Goal: Transaction & Acquisition: Purchase product/service

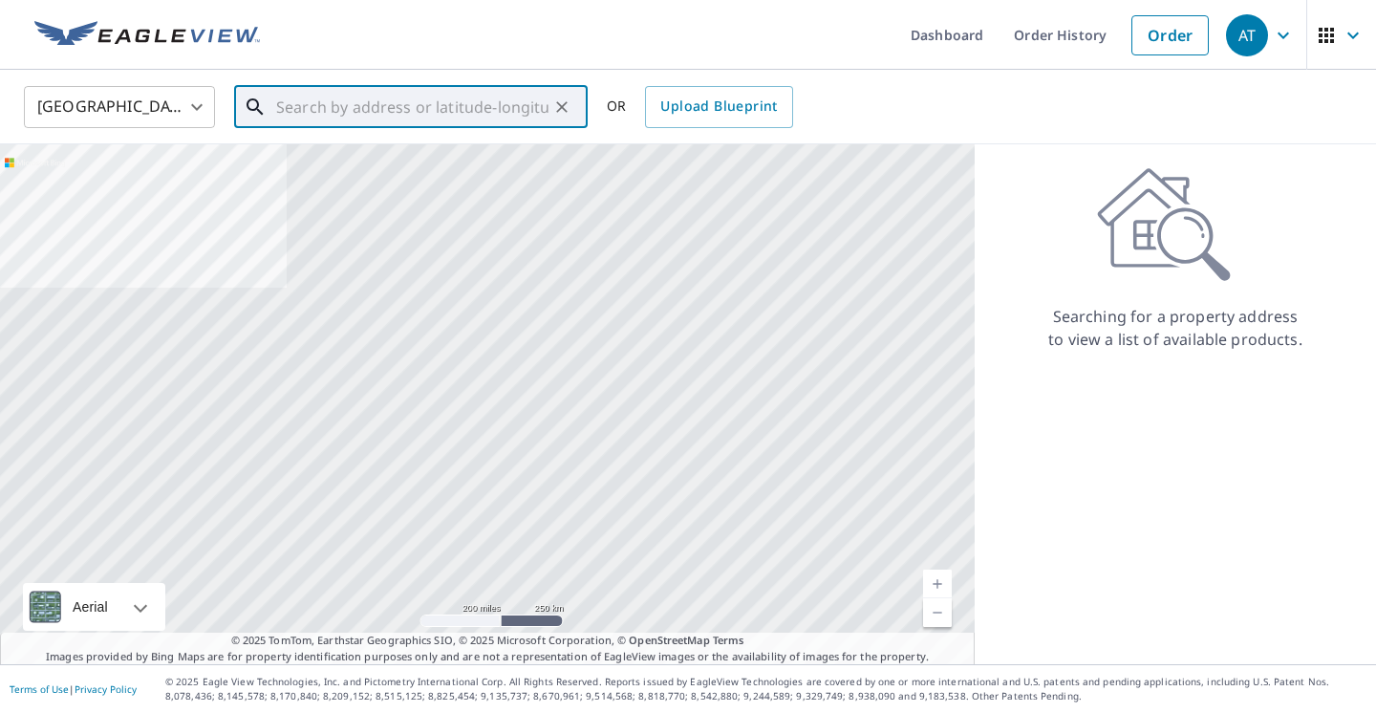
click at [315, 110] on input "text" at bounding box center [412, 106] width 272 height 53
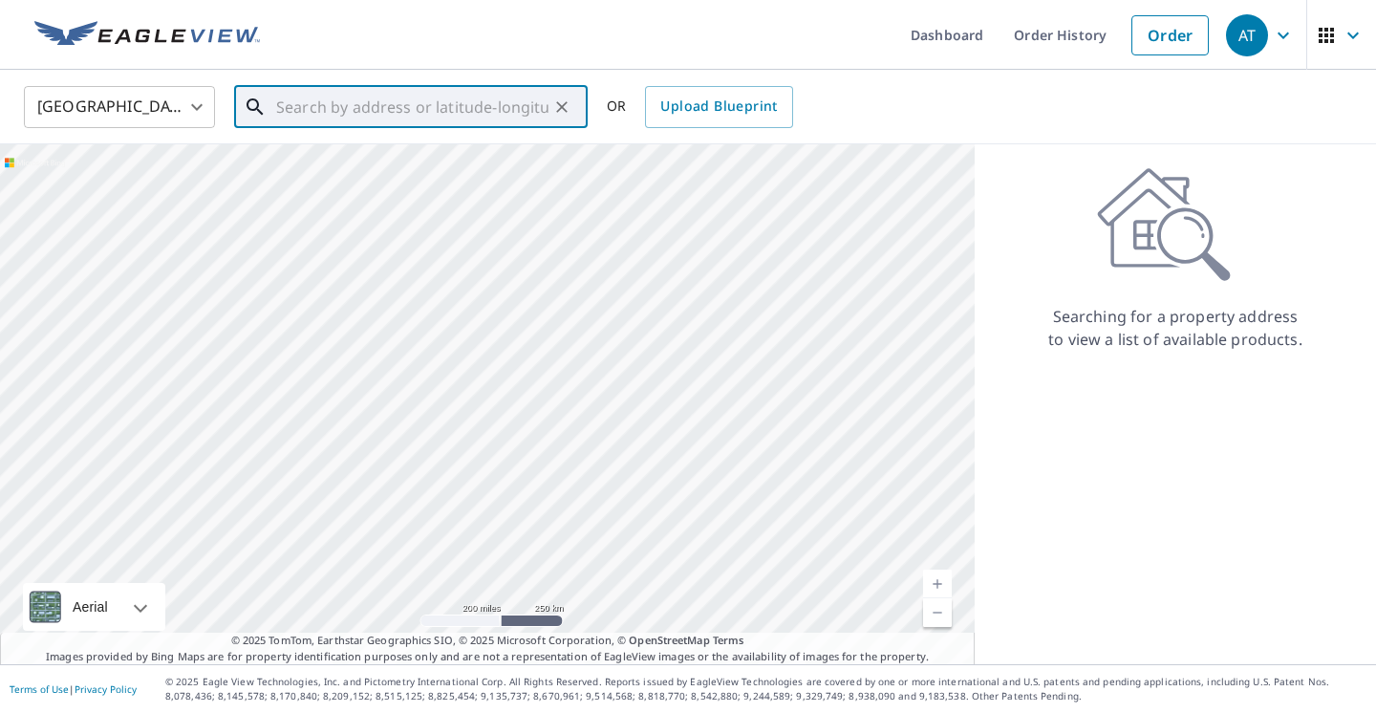
paste input "[STREET_ADDRESS]"
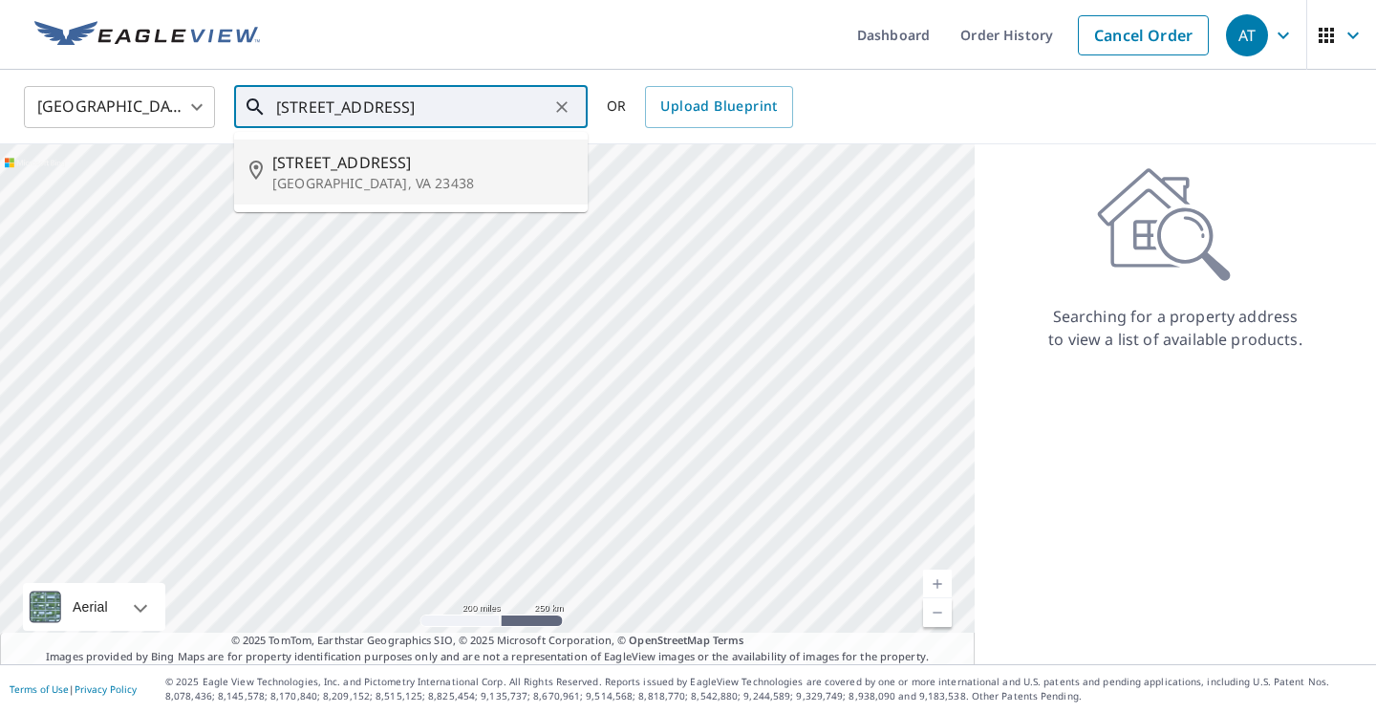
click at [347, 153] on span "[STREET_ADDRESS]" at bounding box center [422, 162] width 300 height 23
type input "[STREET_ADDRESS]"
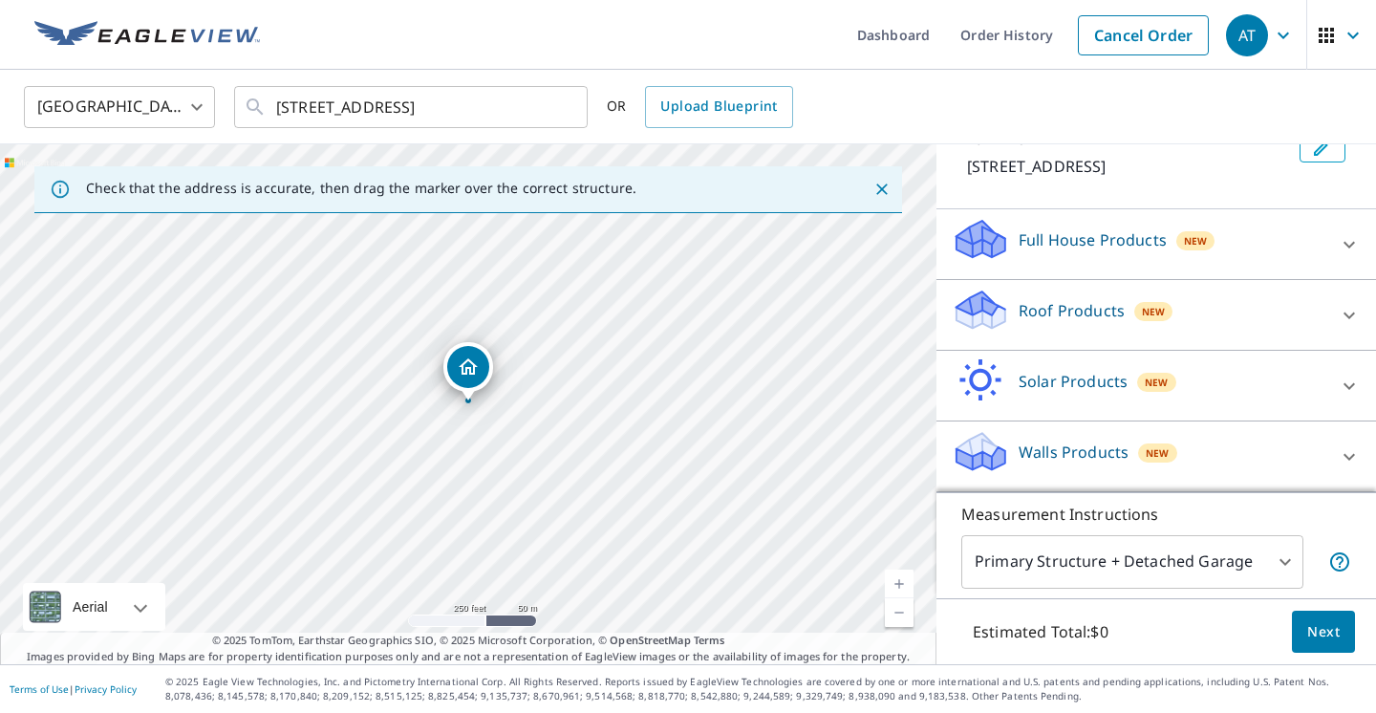
click at [1252, 317] on div "Roof Products New" at bounding box center [1138, 315] width 374 height 54
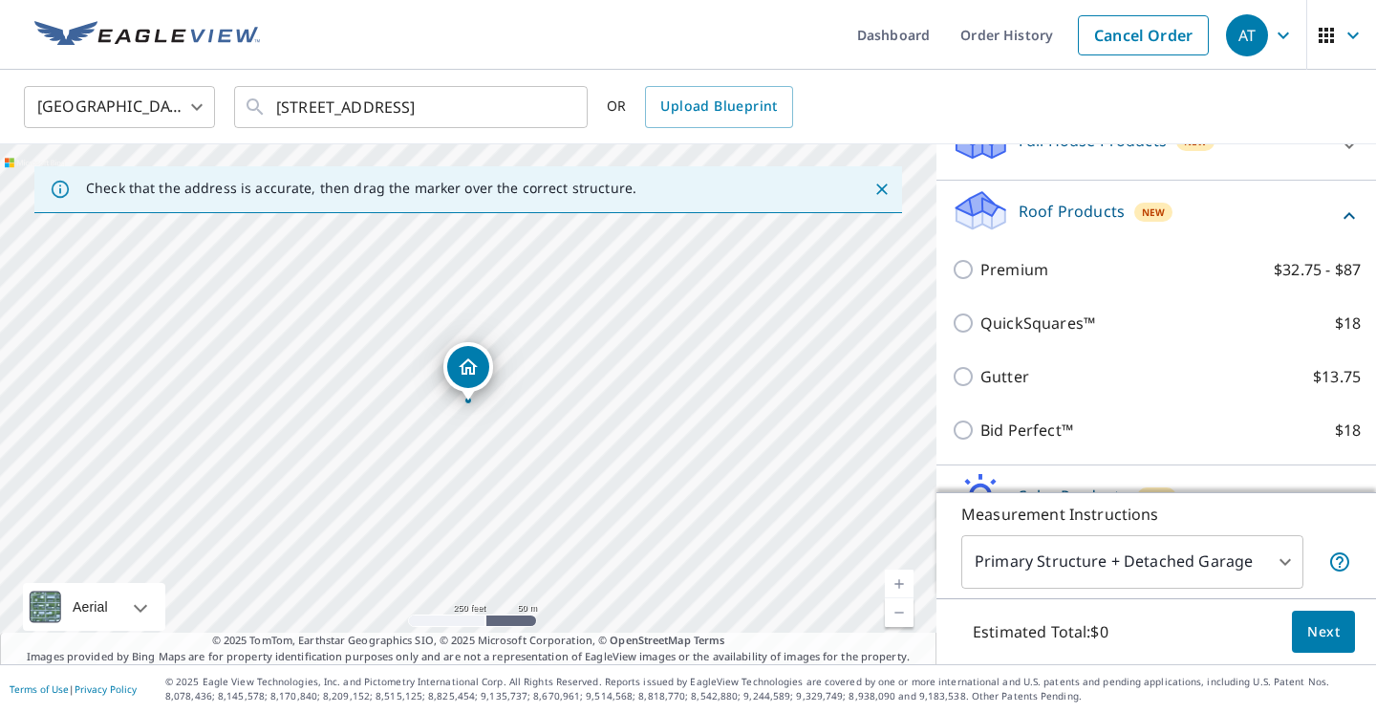
scroll to position [275, 0]
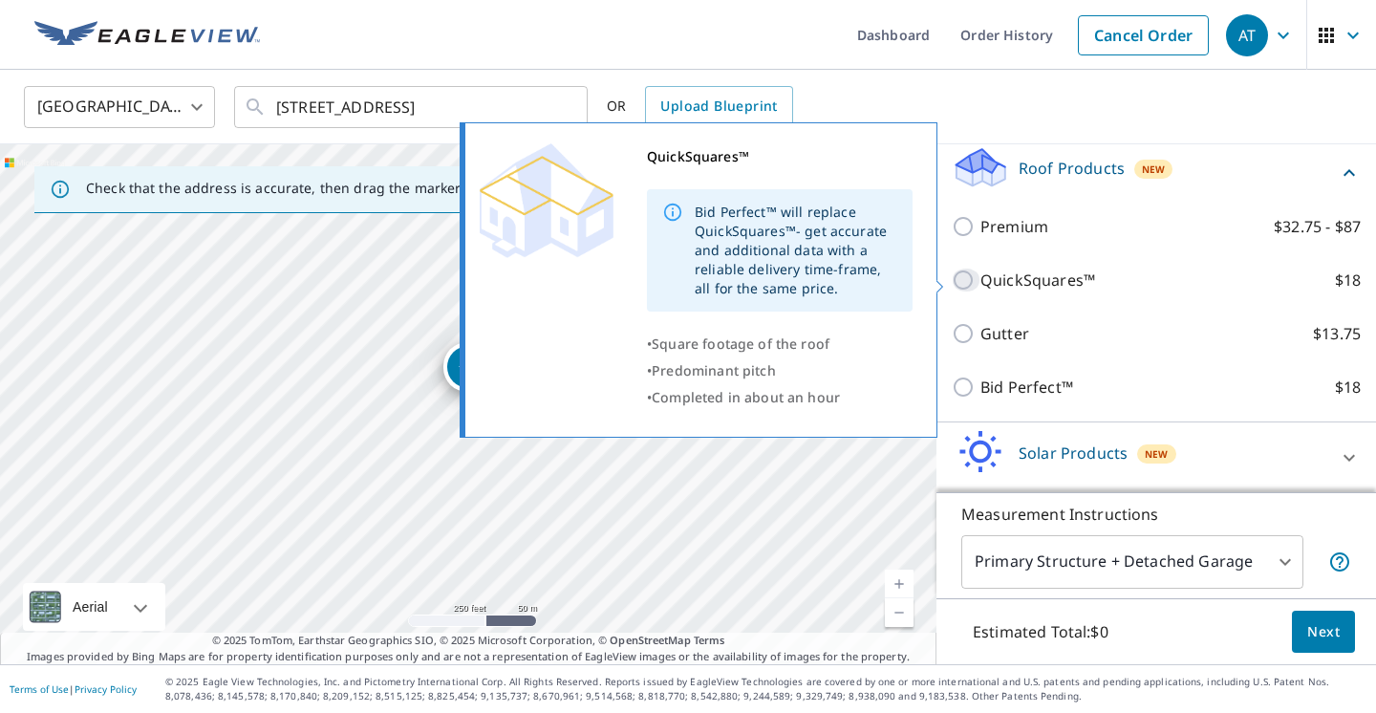
click at [961, 277] on input "QuickSquares™ $18" at bounding box center [965, 279] width 29 height 23
checkbox input "true"
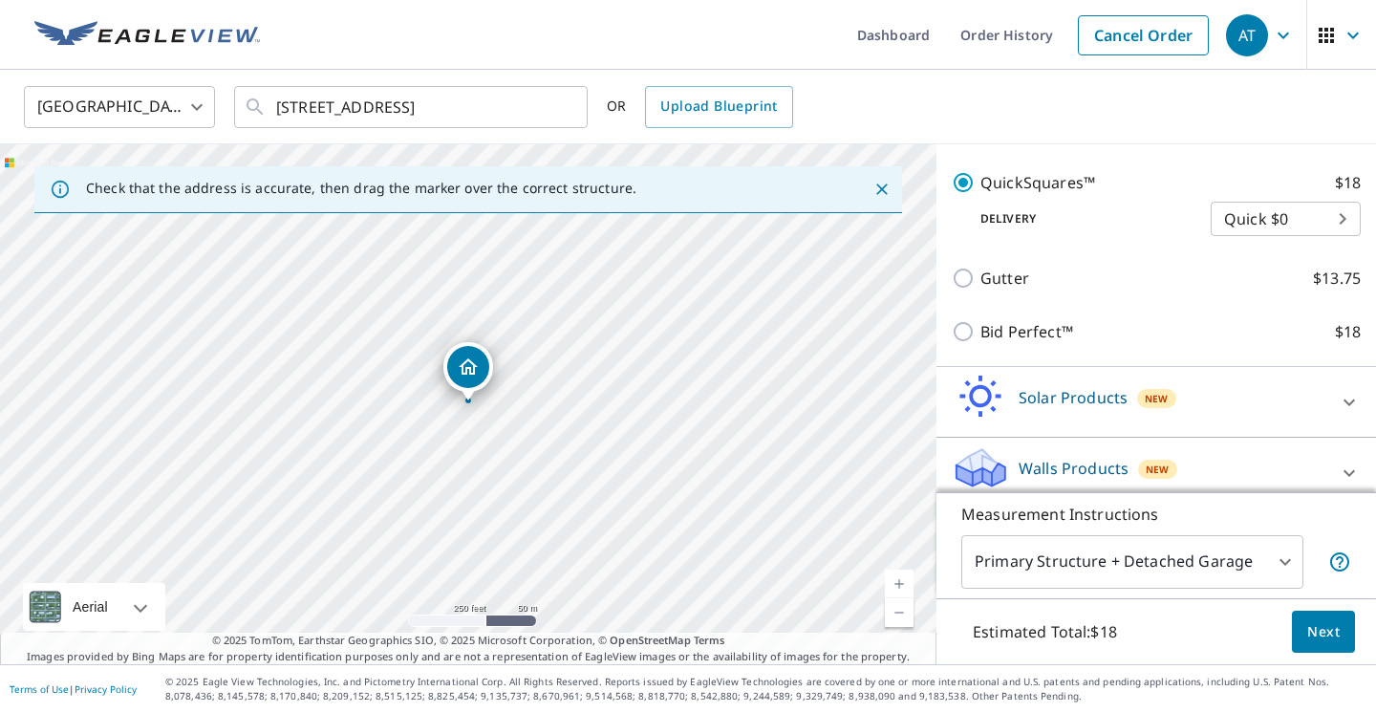
scroll to position [396, 0]
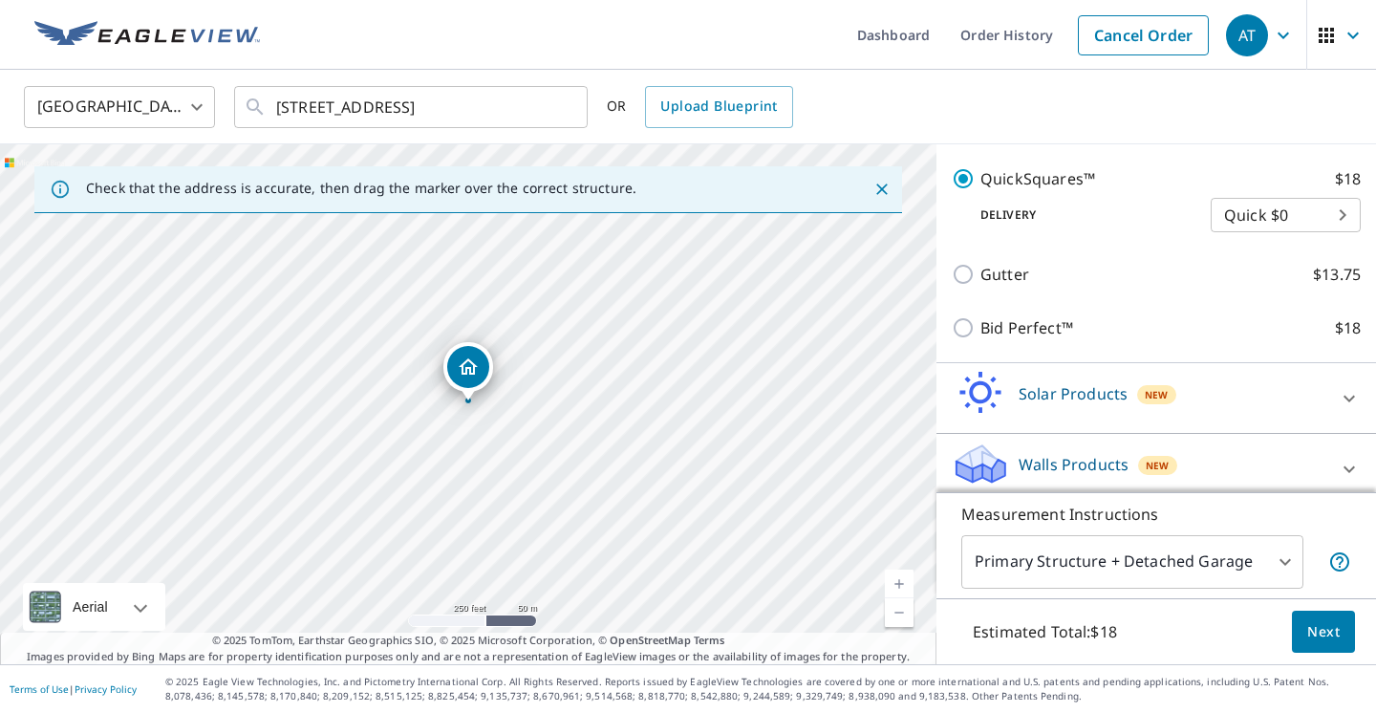
click at [1323, 638] on span "Next" at bounding box center [1323, 632] width 32 height 24
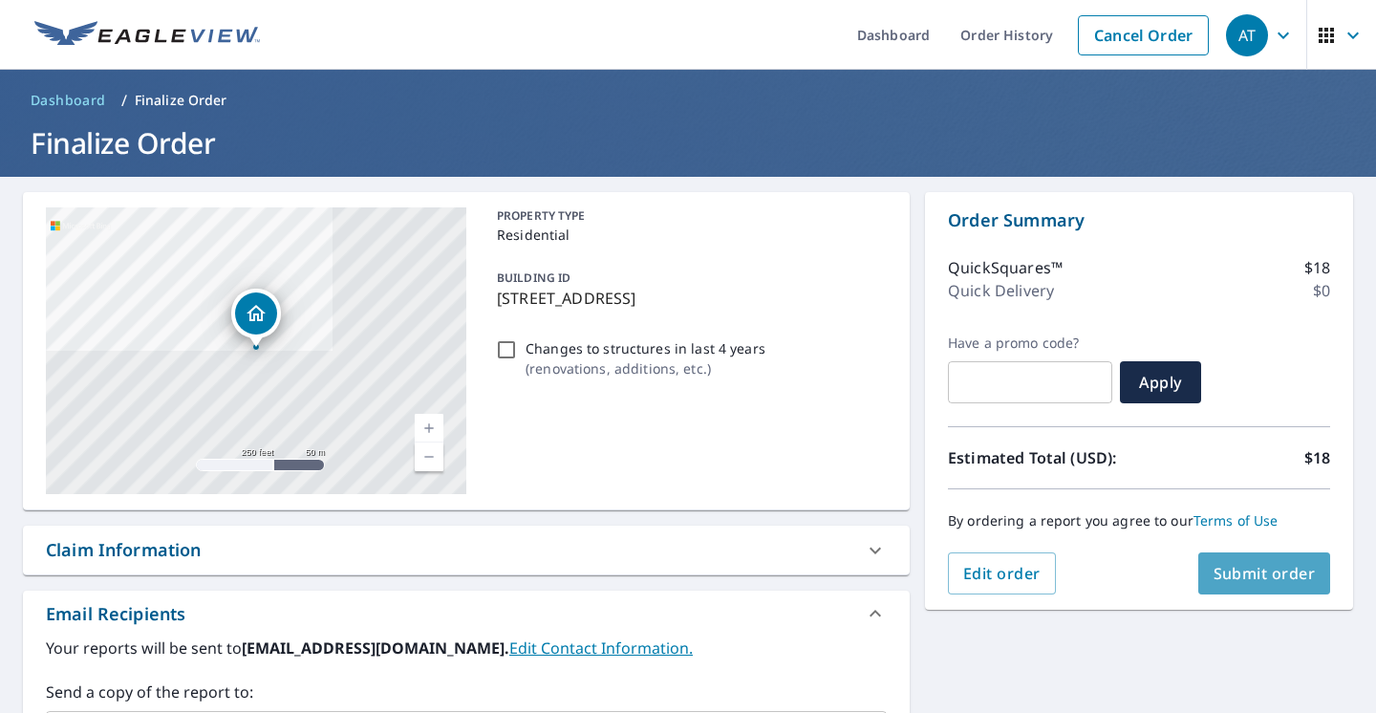
click at [1271, 570] on span "Submit order" at bounding box center [1264, 573] width 102 height 21
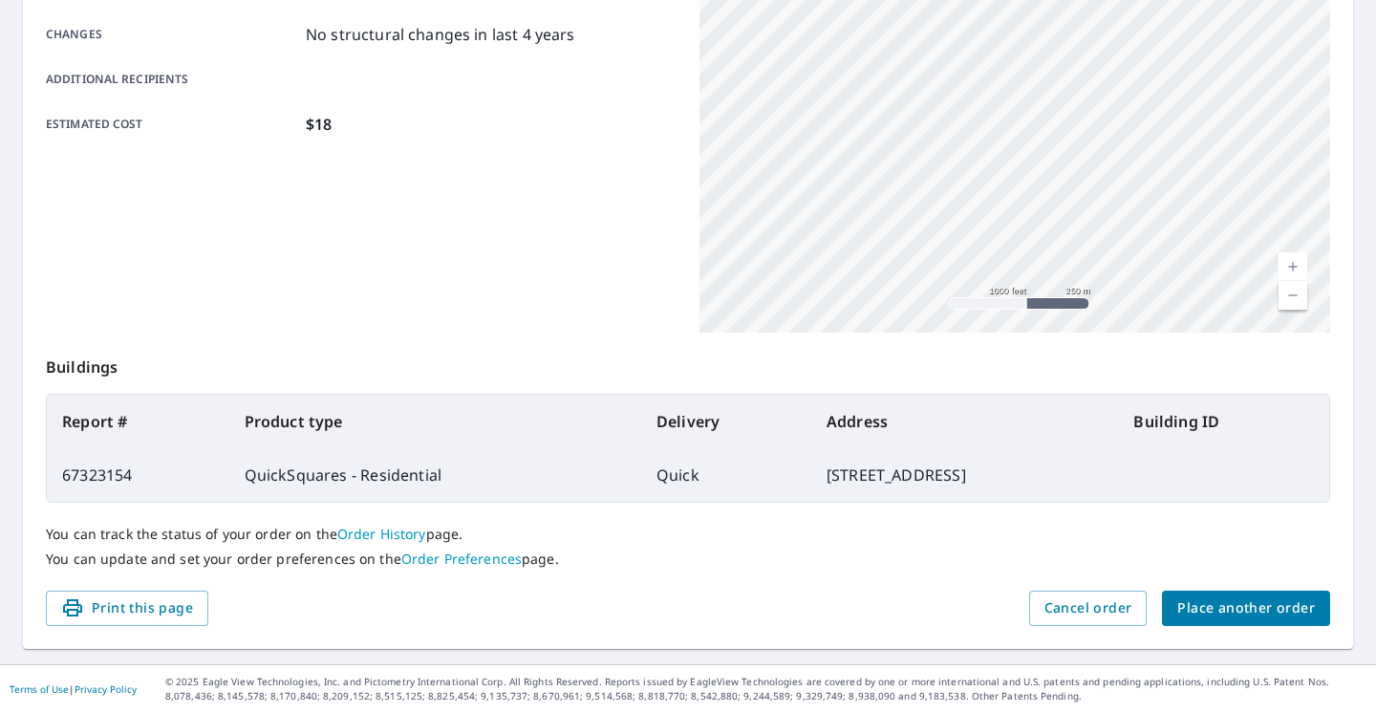
scroll to position [411, 0]
click at [1219, 604] on span "Place another order" at bounding box center [1246, 609] width 138 height 24
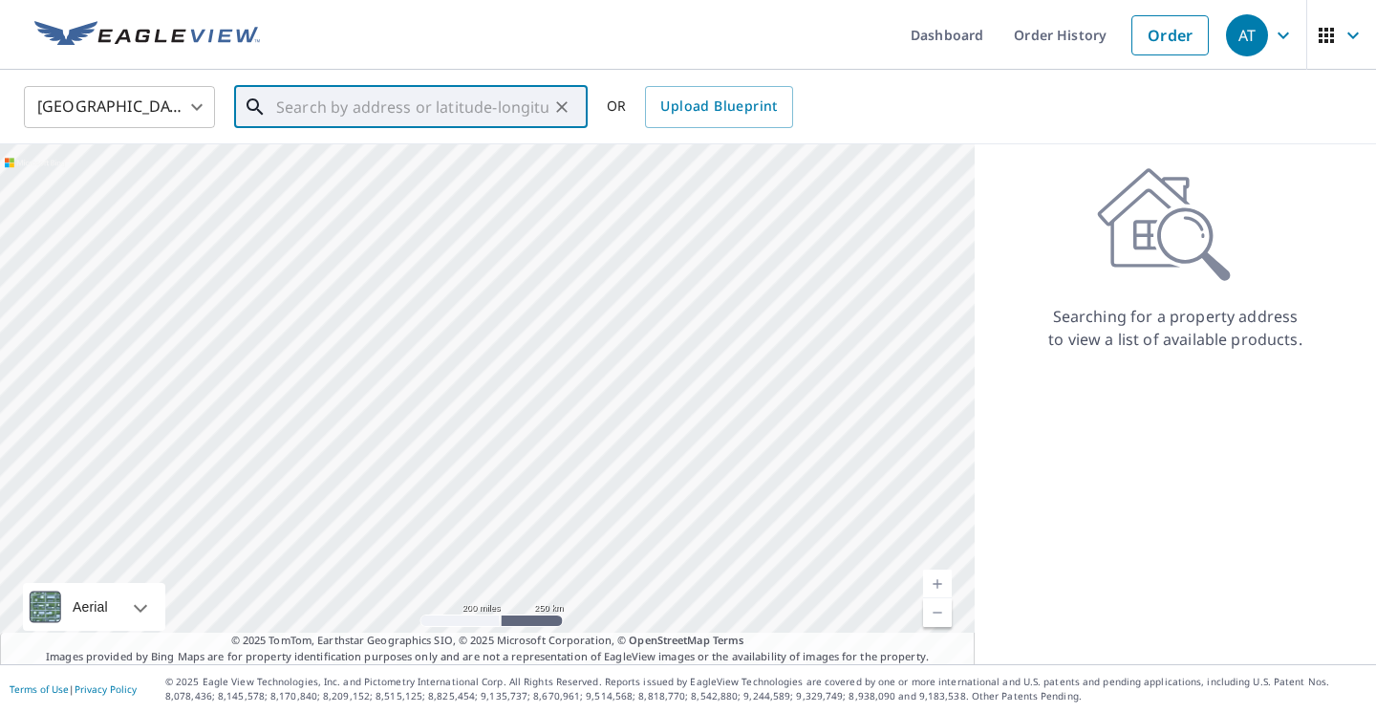
click at [333, 103] on input "text" at bounding box center [412, 106] width 272 height 53
paste input "[STREET_ADDRESS]"
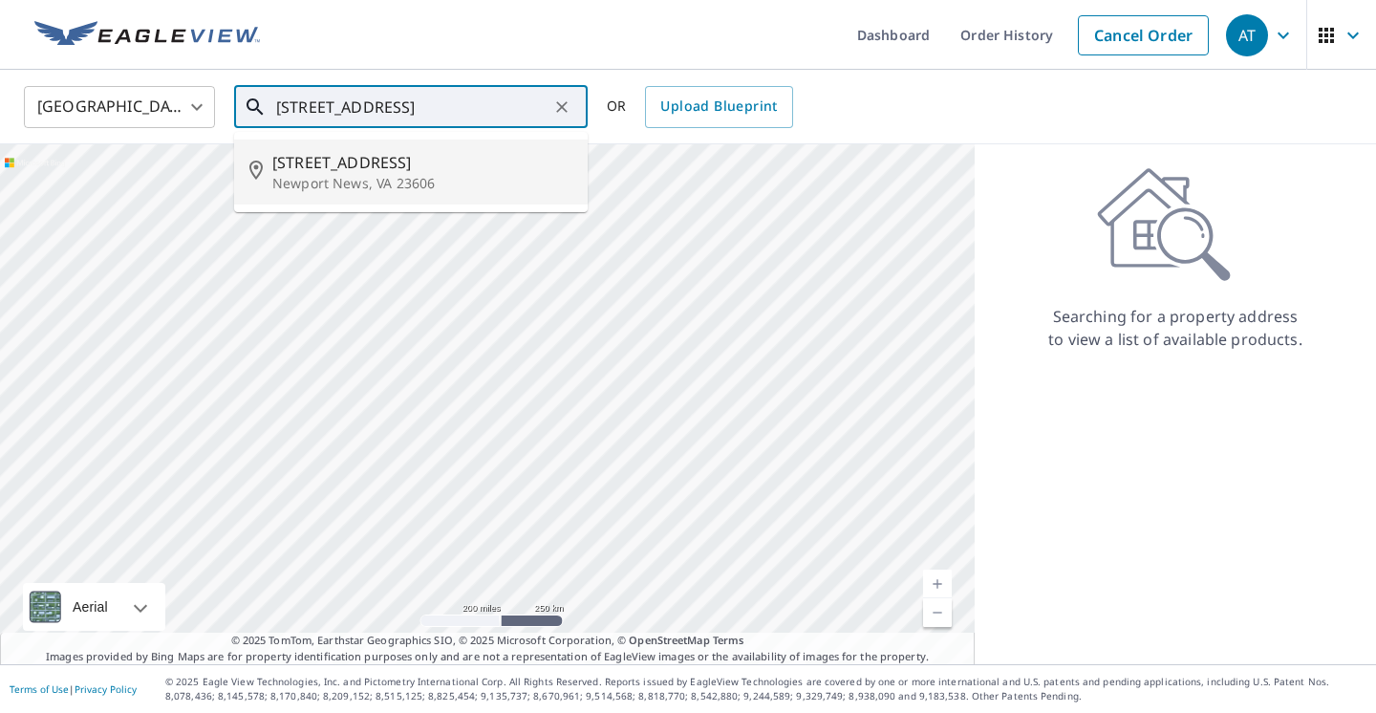
click at [351, 183] on p "Newport News, VA 23606" at bounding box center [422, 183] width 300 height 19
type input "[STREET_ADDRESS][PERSON_NAME]"
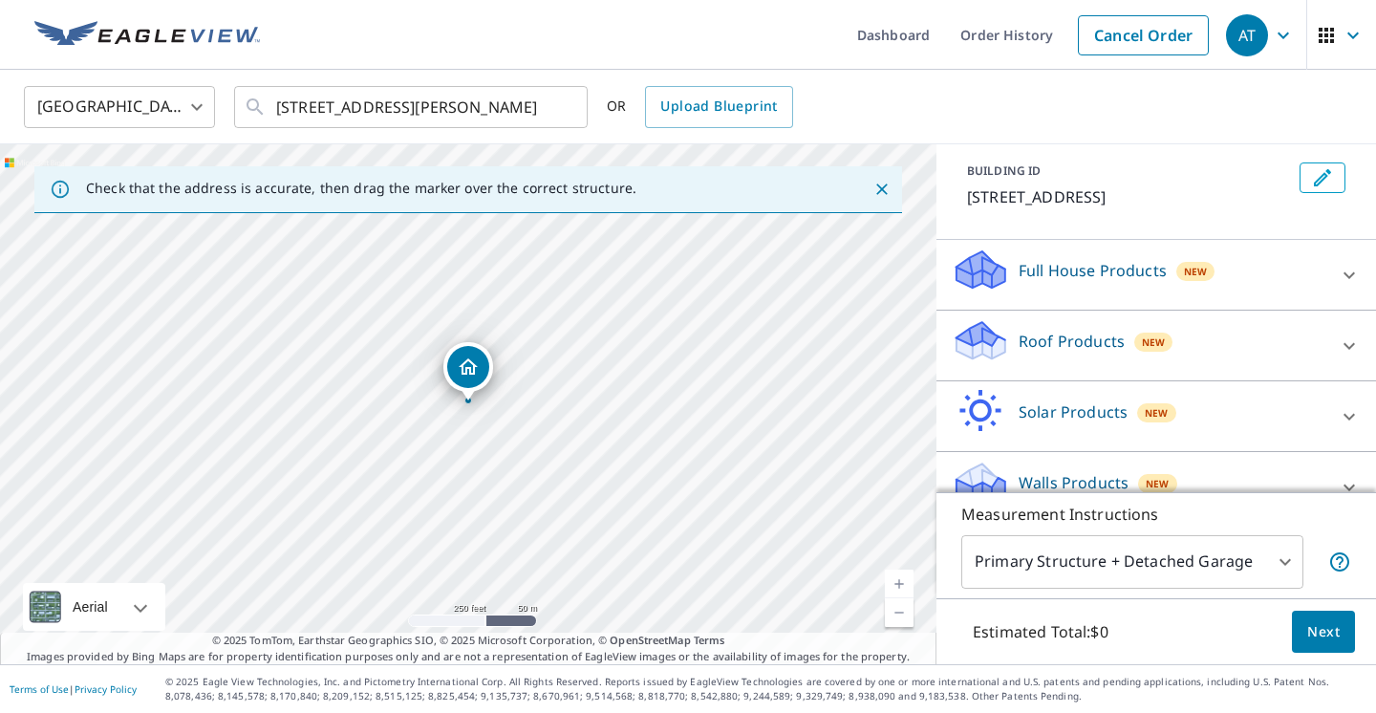
scroll to position [118, 0]
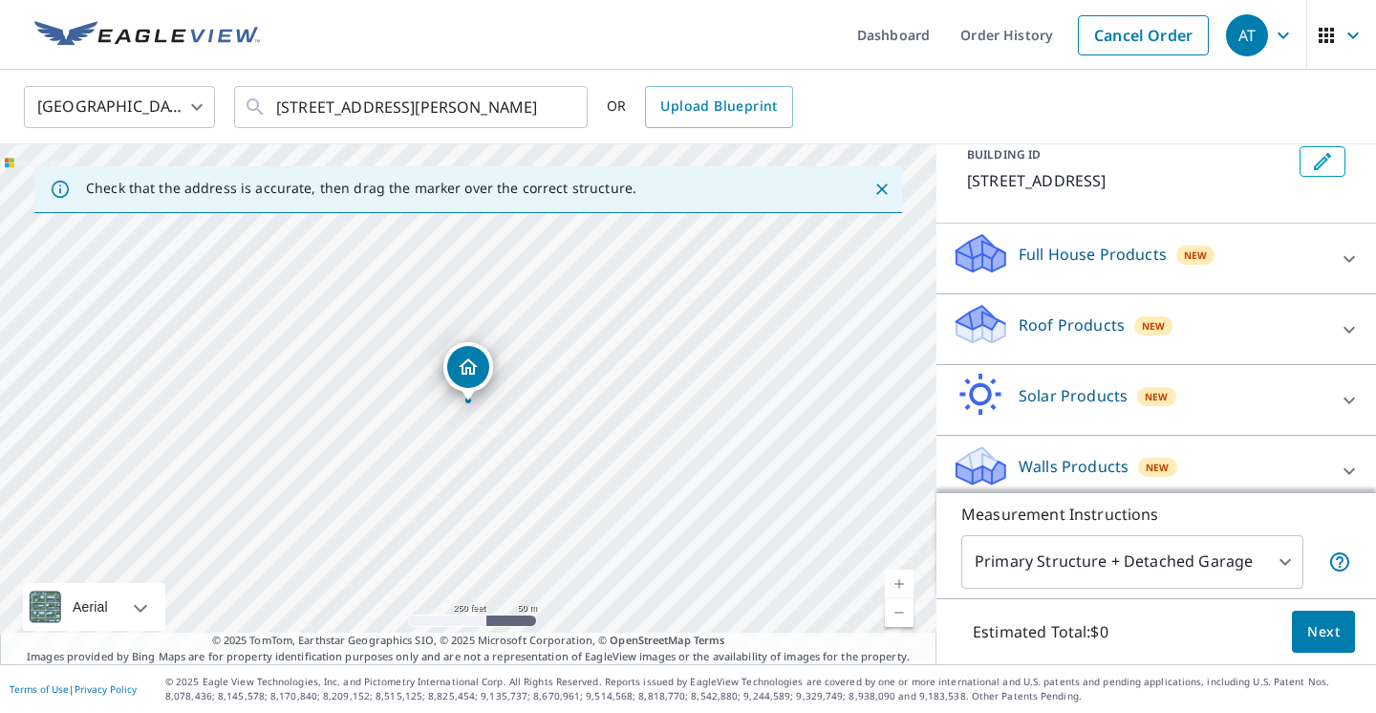
click at [1181, 330] on div "Roof Products New" at bounding box center [1138, 329] width 374 height 54
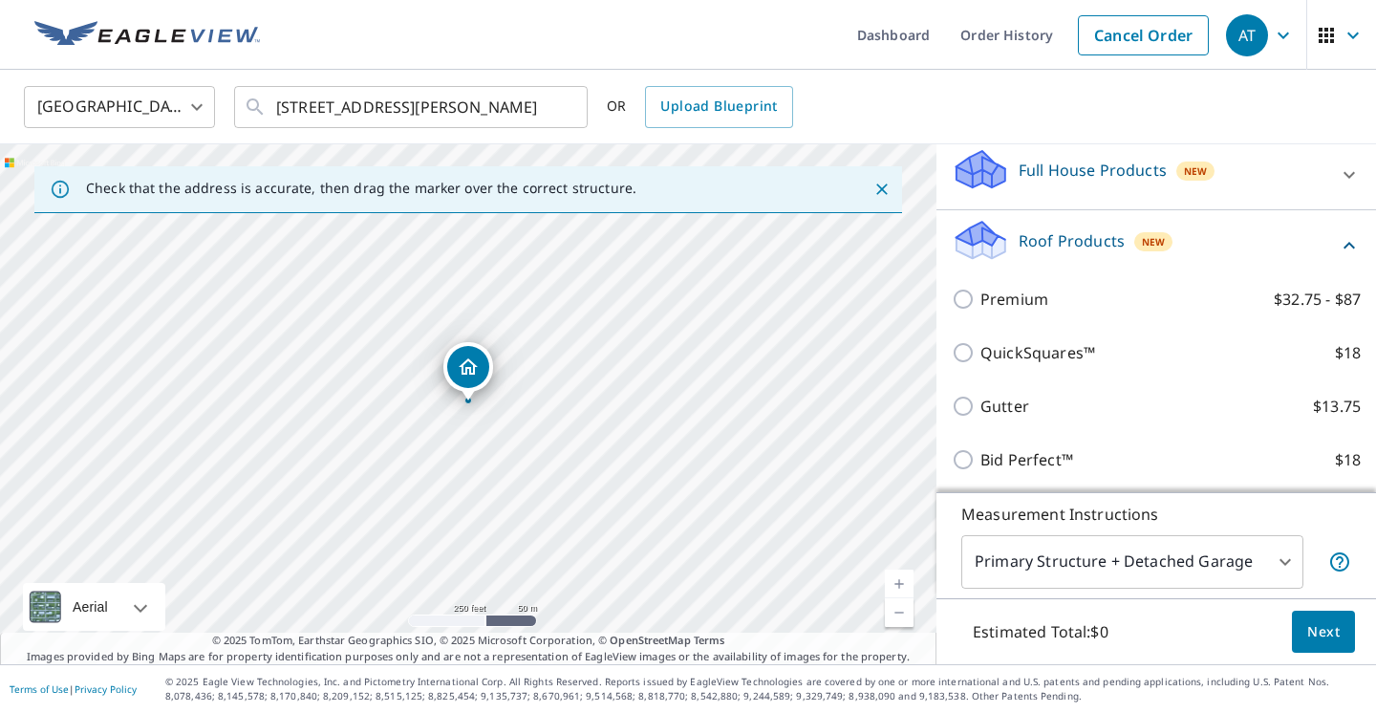
scroll to position [206, 0]
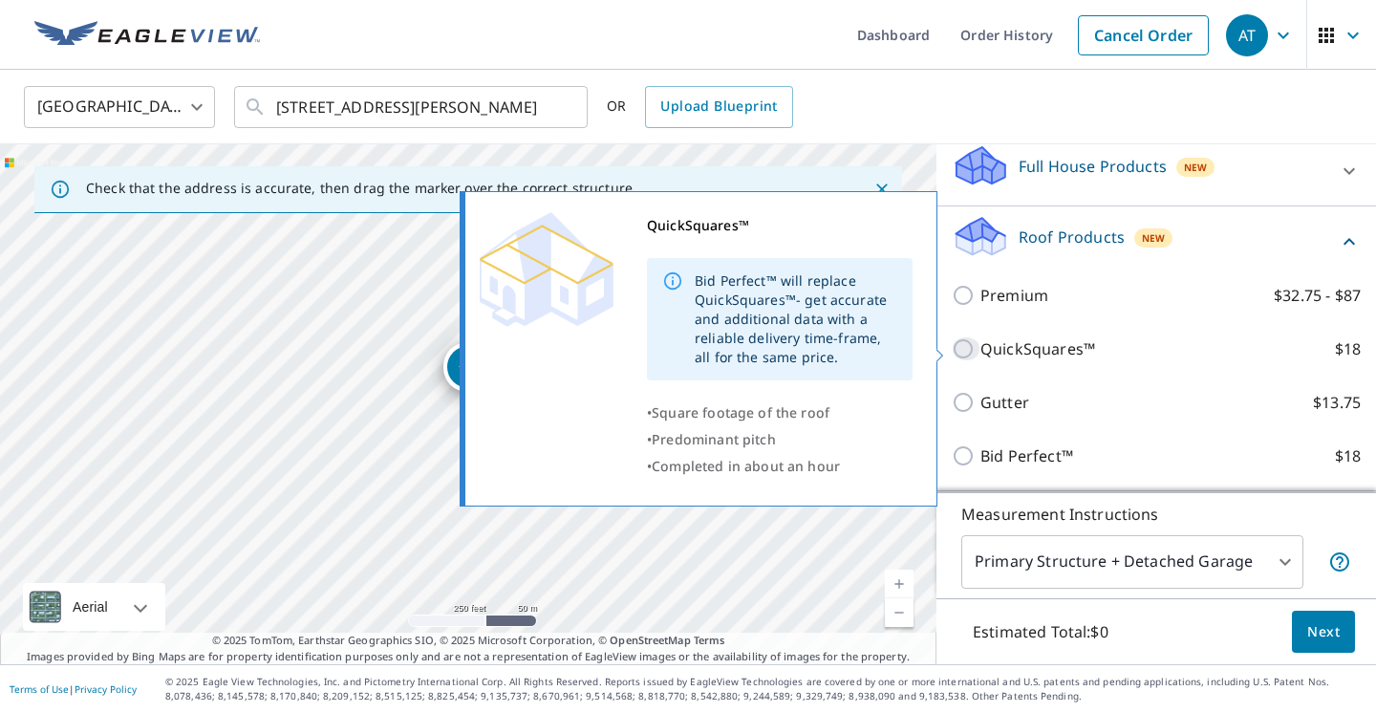
click at [964, 348] on input "QuickSquares™ $18" at bounding box center [965, 348] width 29 height 23
checkbox input "true"
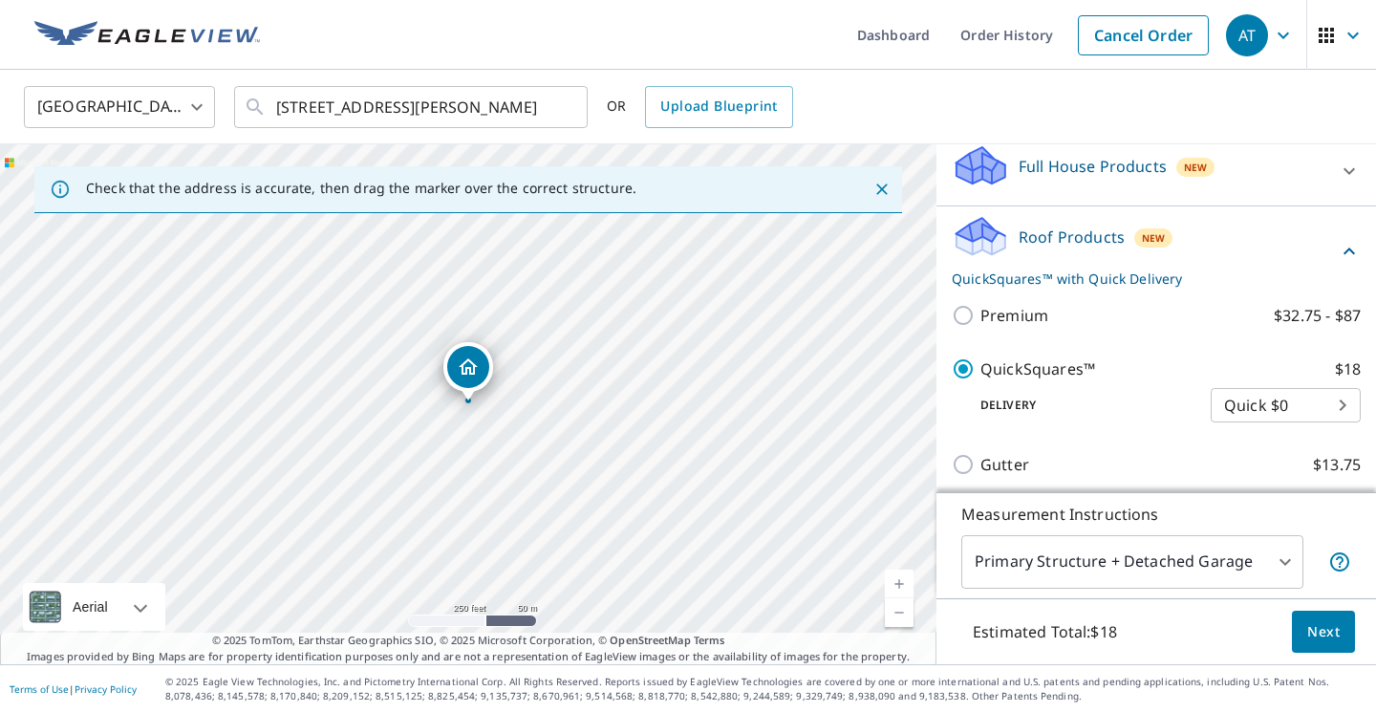
click at [1310, 633] on span "Next" at bounding box center [1323, 632] width 32 height 24
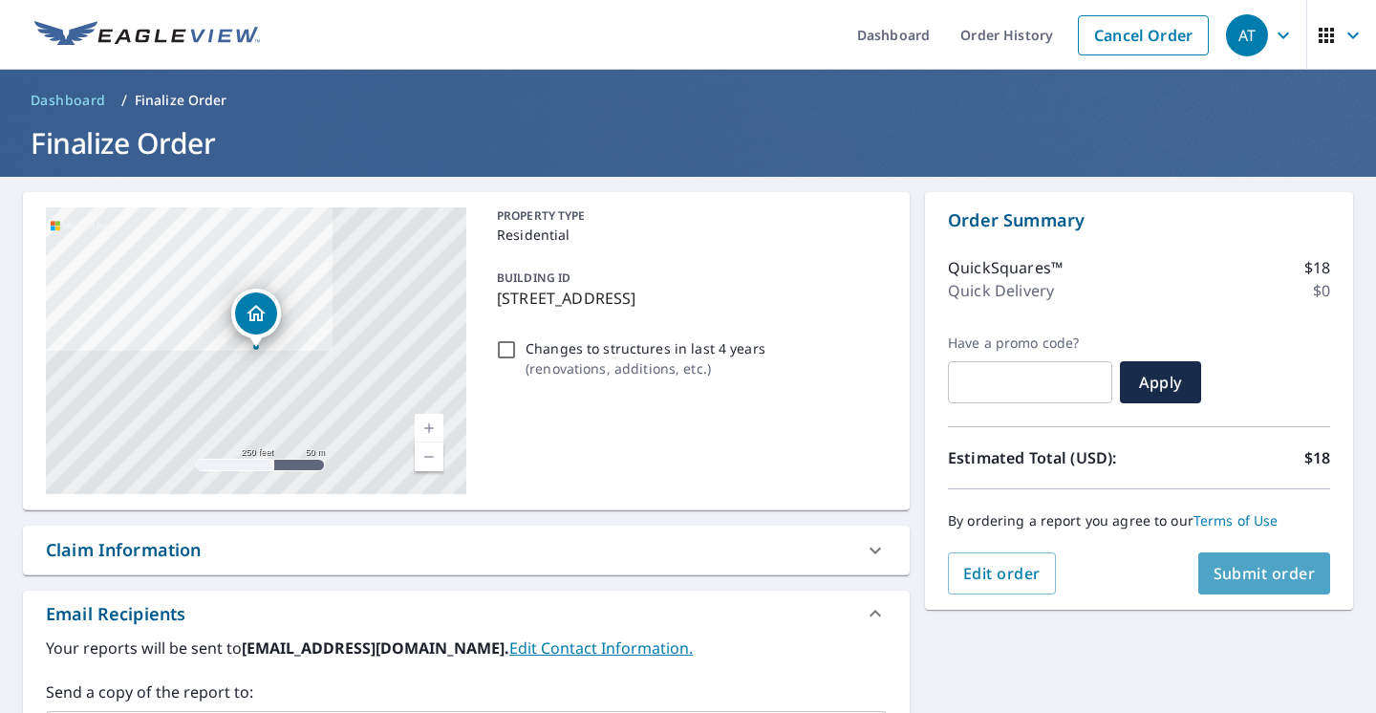
click at [1266, 567] on span "Submit order" at bounding box center [1264, 573] width 102 height 21
